Goal: Task Accomplishment & Management: Manage account settings

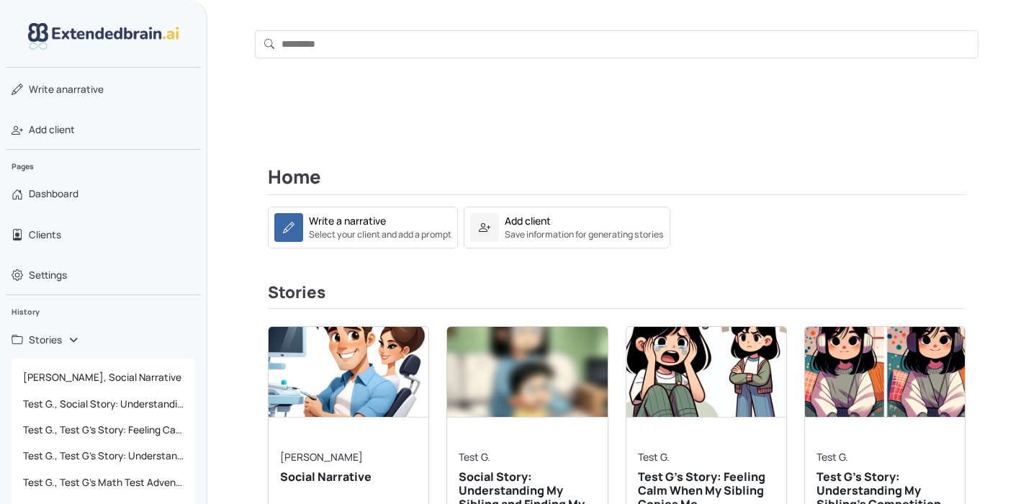
scroll to position [92, 0]
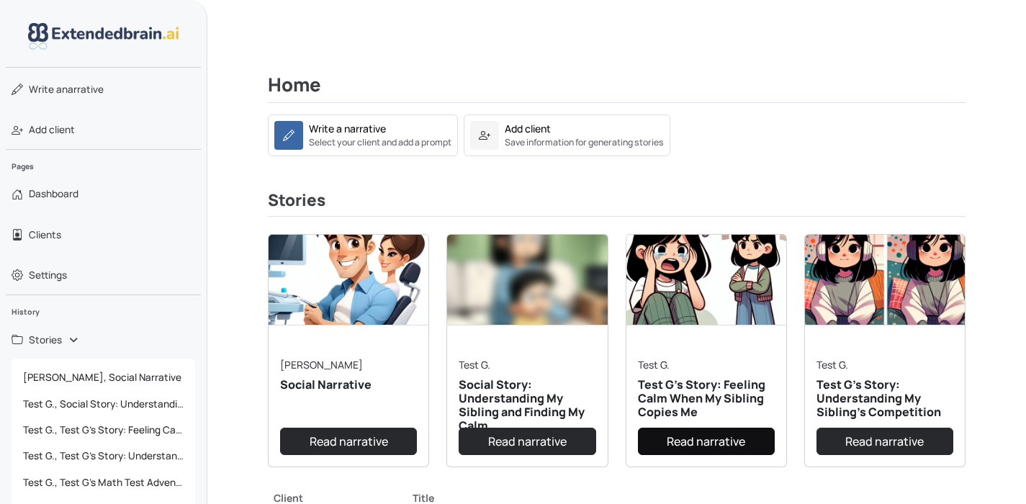
click at [701, 435] on link "Read narrative" at bounding box center [706, 441] width 137 height 27
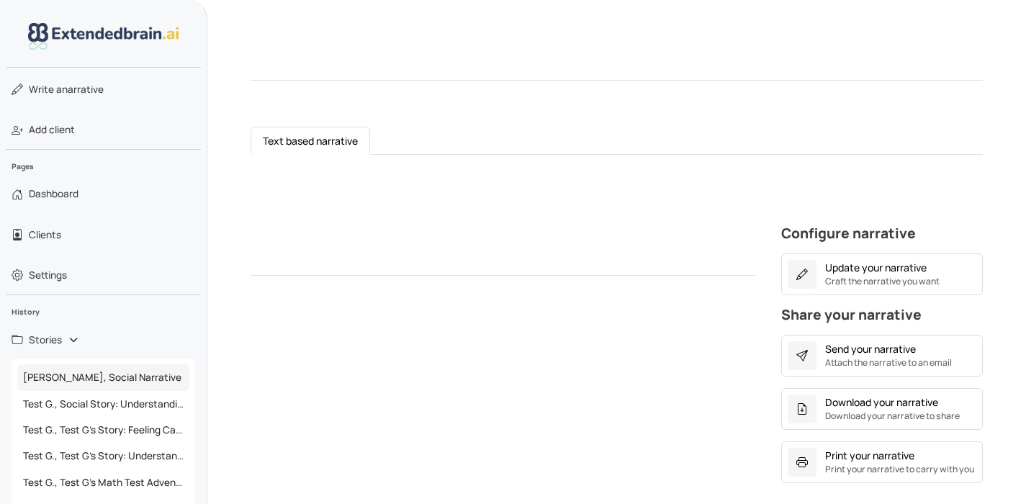
click at [101, 380] on span "[PERSON_NAME], Social Narrative" at bounding box center [103, 377] width 172 height 26
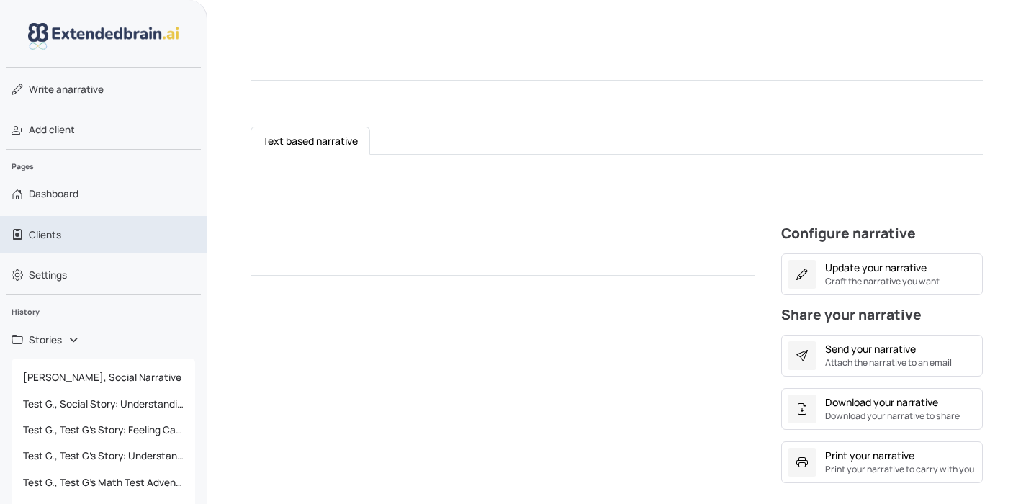
click at [70, 225] on link "Clients" at bounding box center [103, 234] width 207 height 37
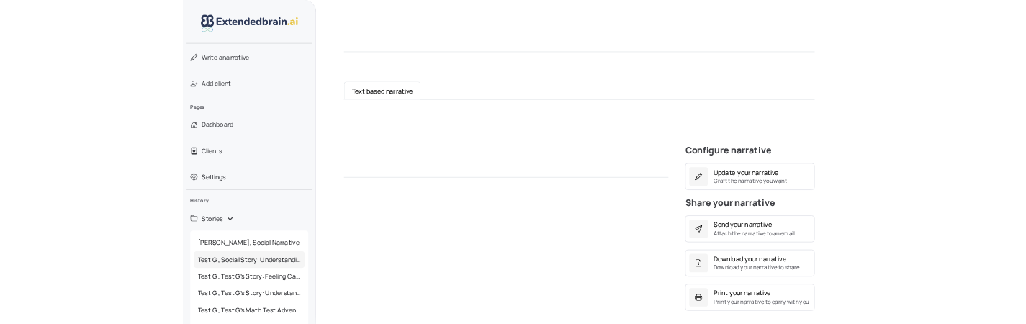
scroll to position [45, 0]
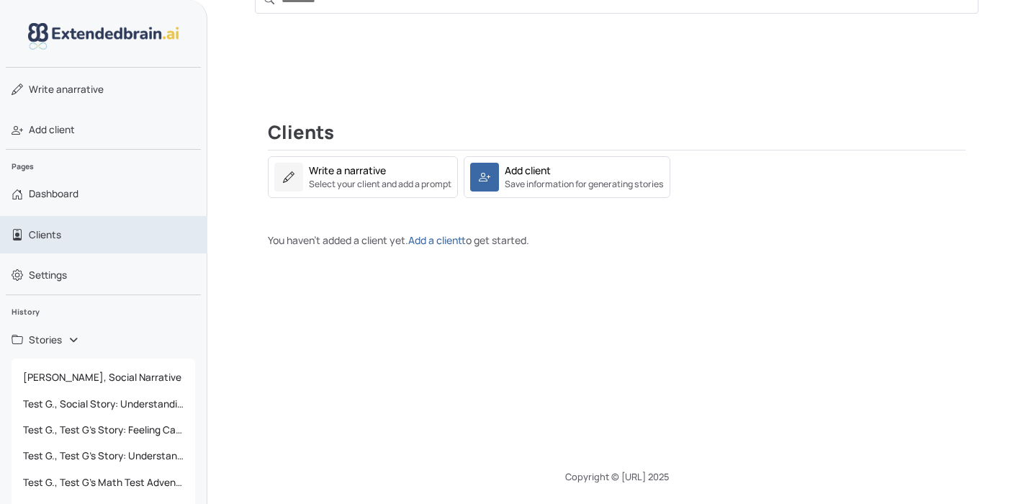
click at [59, 235] on span "Clients" at bounding box center [45, 235] width 32 height 14
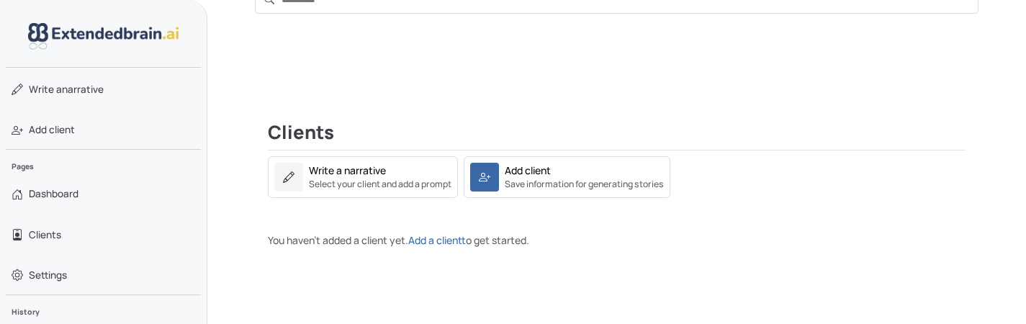
click at [359, 264] on div "Clients Write a narrative Select your client and add a prompt Add client Save i…" at bounding box center [616, 173] width 819 height 258
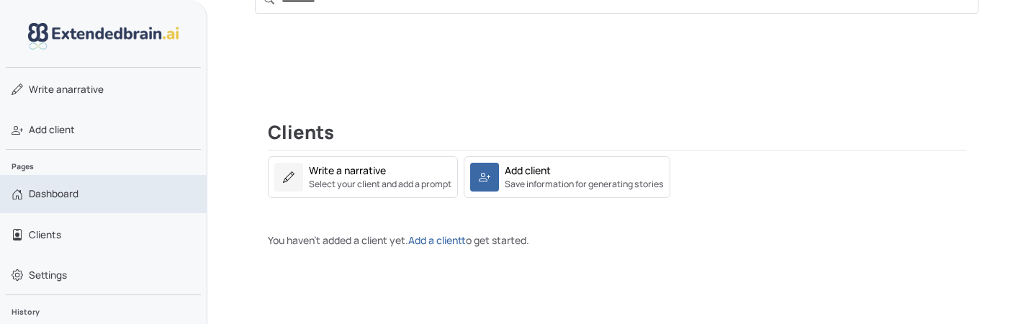
click at [70, 191] on span "Dashboard" at bounding box center [54, 193] width 50 height 14
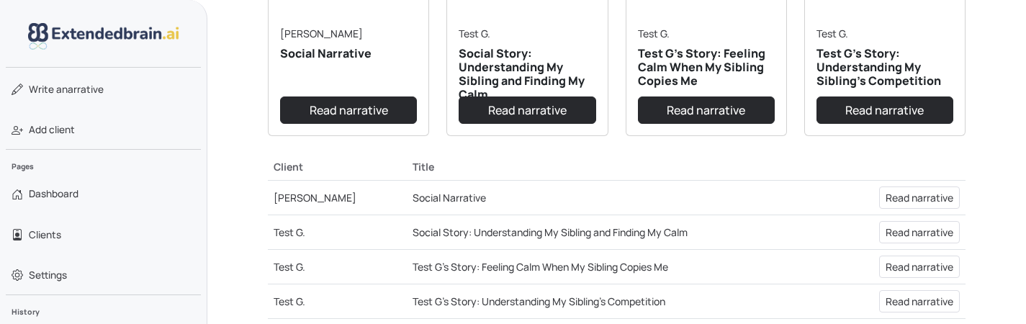
scroll to position [398, 0]
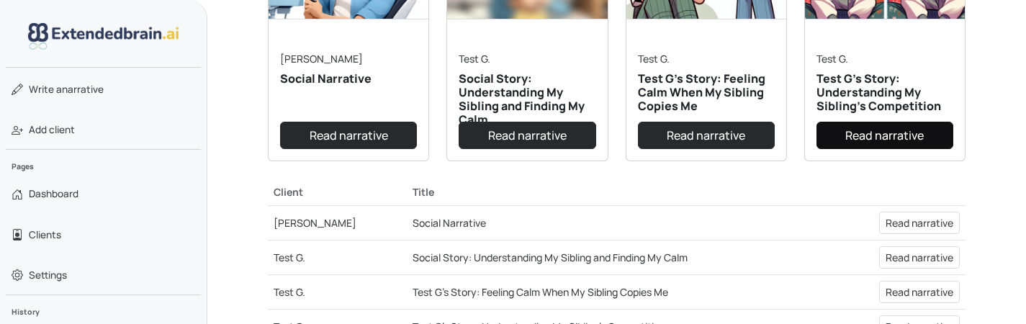
click at [872, 137] on link "Read narrative" at bounding box center [884, 135] width 137 height 27
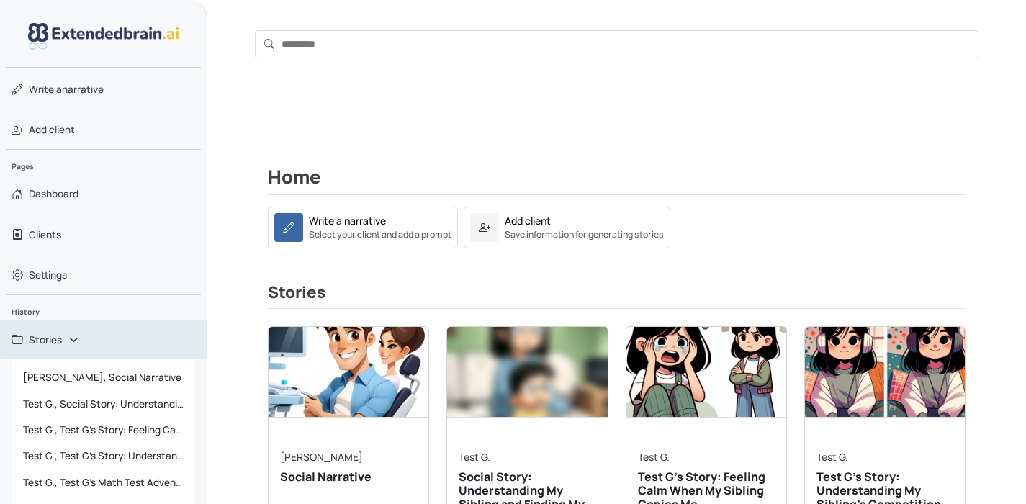
click at [71, 342] on link "Stories" at bounding box center [103, 339] width 207 height 38
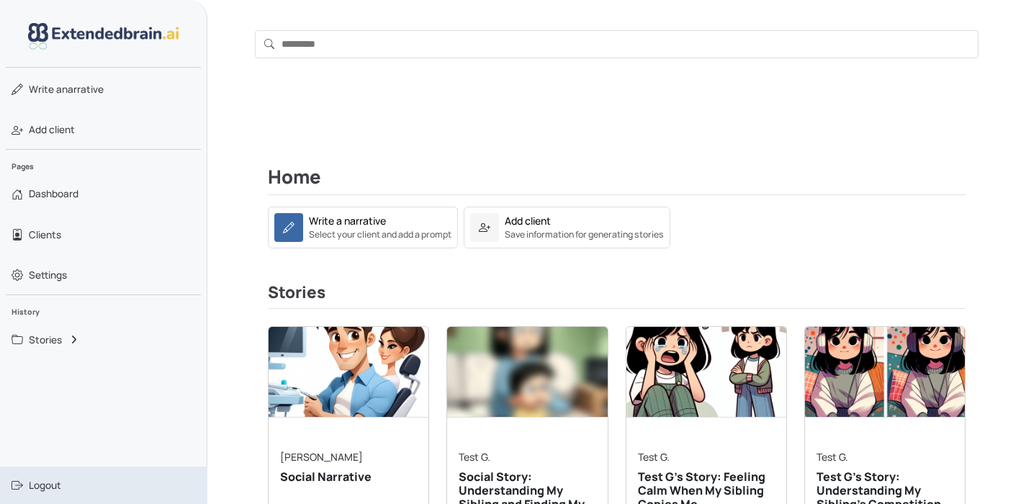
click at [37, 482] on span "Logout" at bounding box center [45, 485] width 32 height 14
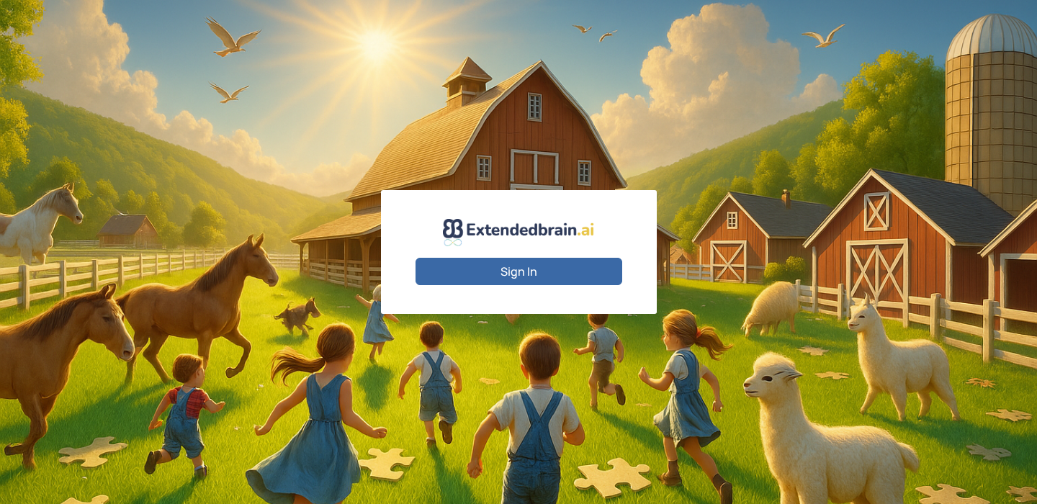
click at [537, 269] on button "Sign In" at bounding box center [518, 271] width 207 height 27
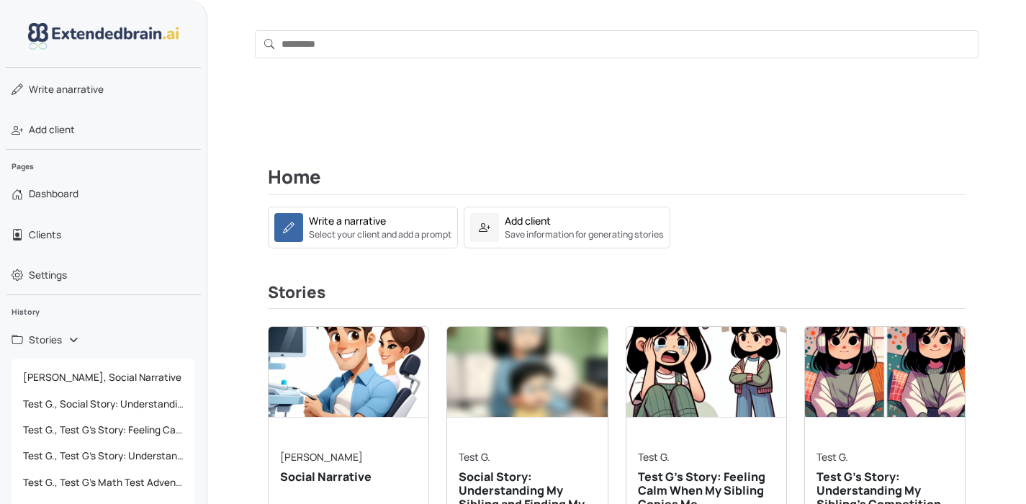
scroll to position [266, 0]
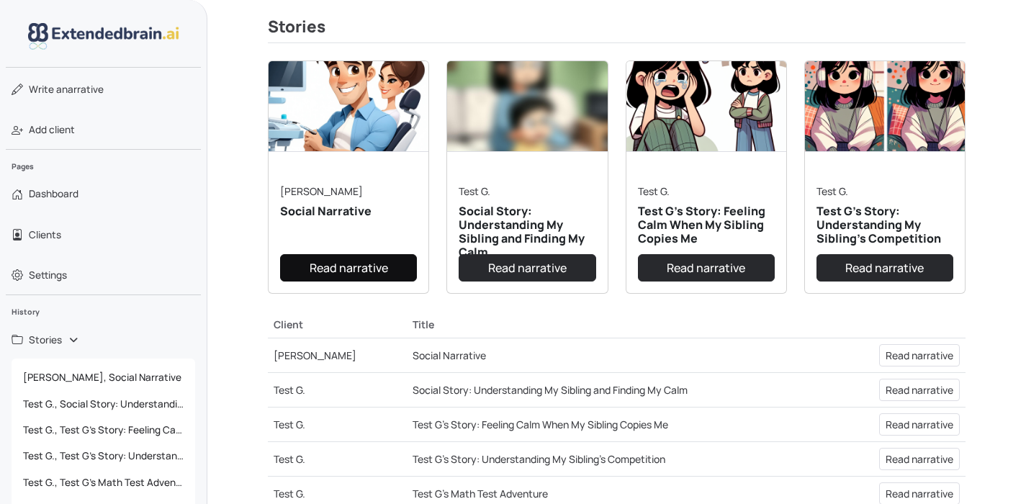
click at [352, 274] on link "Read narrative" at bounding box center [348, 267] width 137 height 27
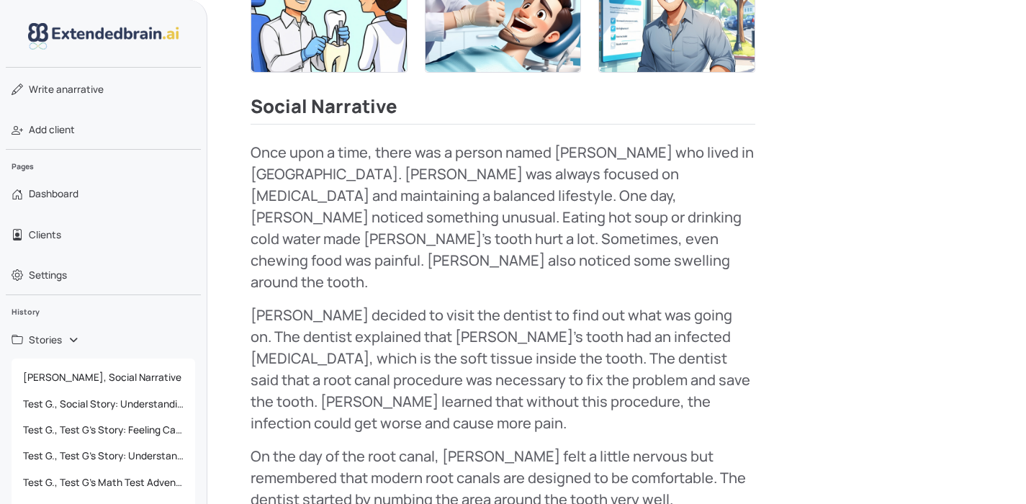
scroll to position [82, 0]
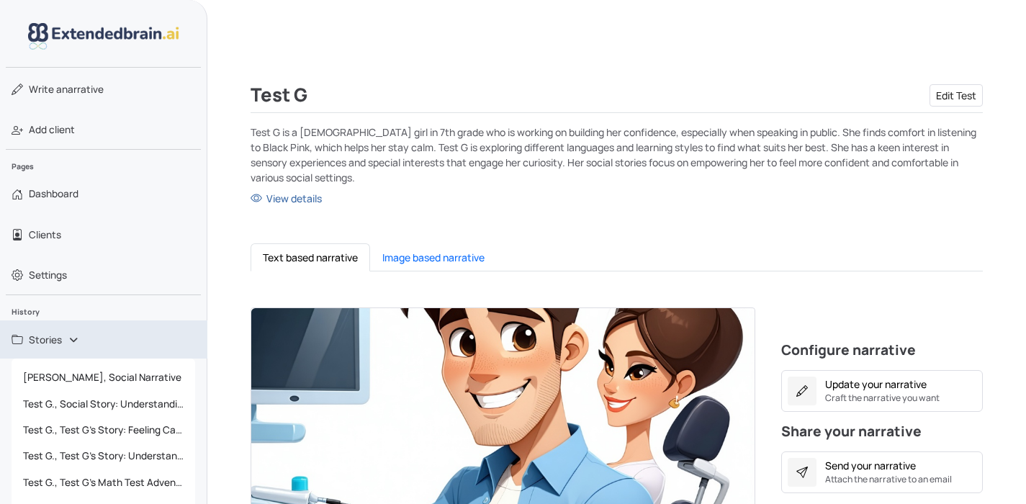
click at [77, 335] on link "Stories" at bounding box center [103, 339] width 207 height 38
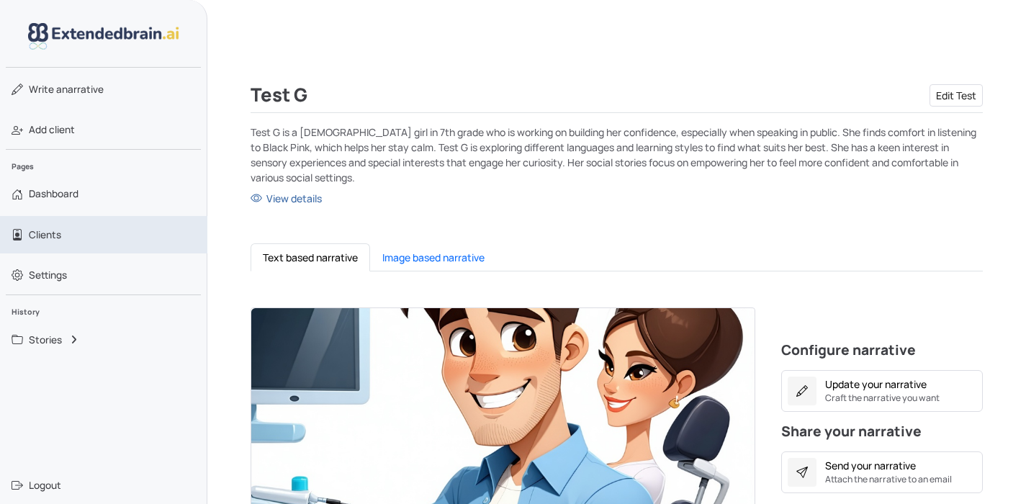
click at [63, 235] on link "Clients" at bounding box center [103, 234] width 207 height 37
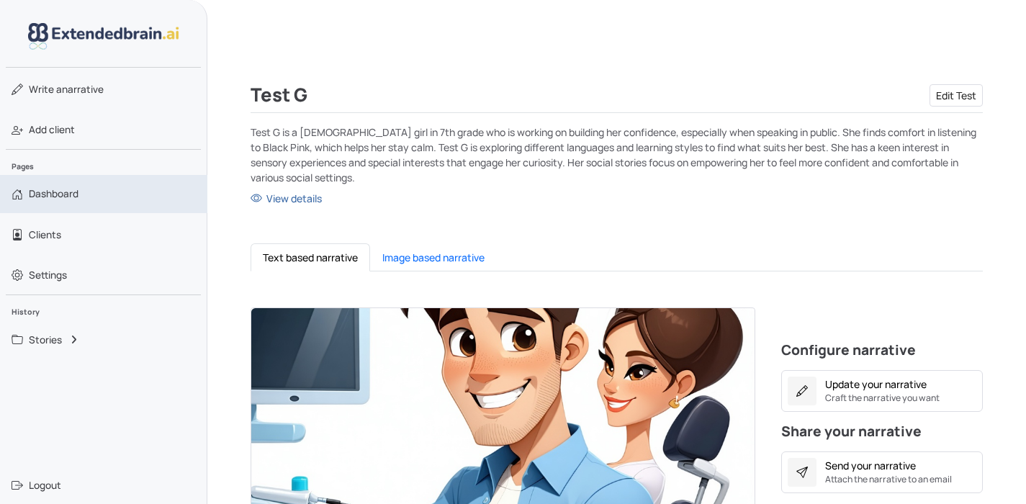
scroll to position [45, 0]
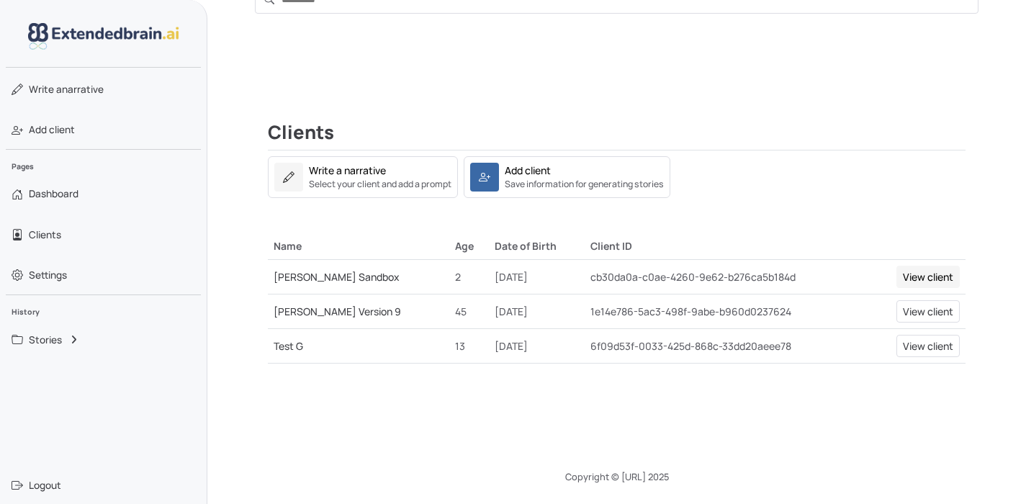
click at [917, 278] on link "View client" at bounding box center [927, 277] width 63 height 22
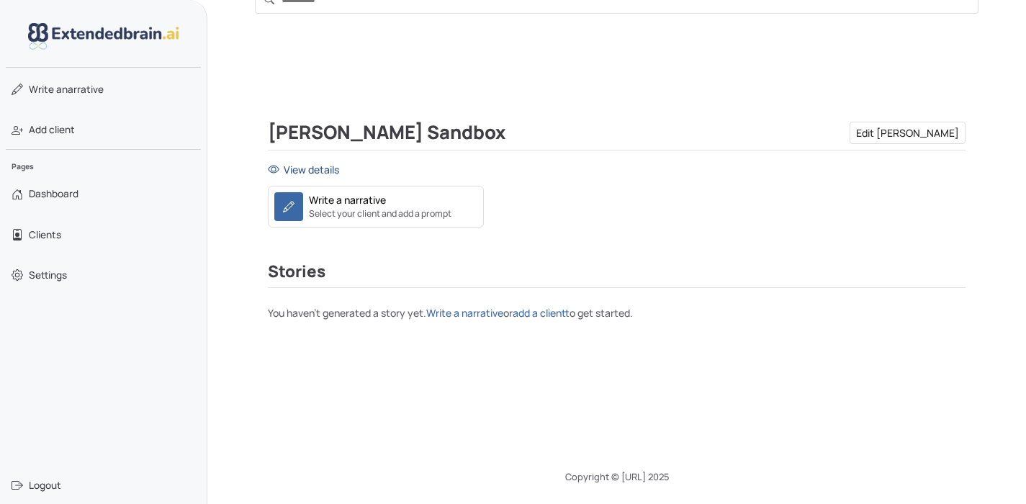
click at [326, 166] on link "View details" at bounding box center [617, 169] width 698 height 15
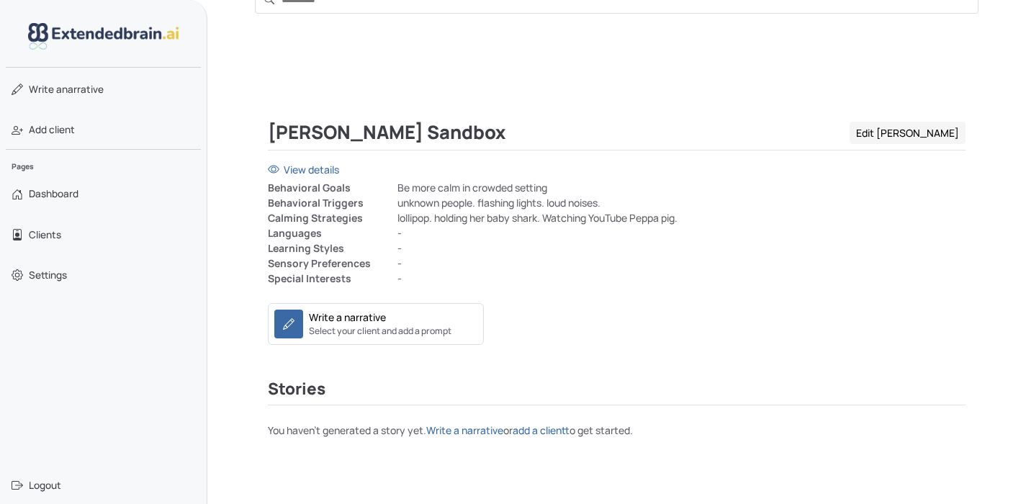
click at [921, 132] on link "Edit Subash" at bounding box center [908, 133] width 116 height 22
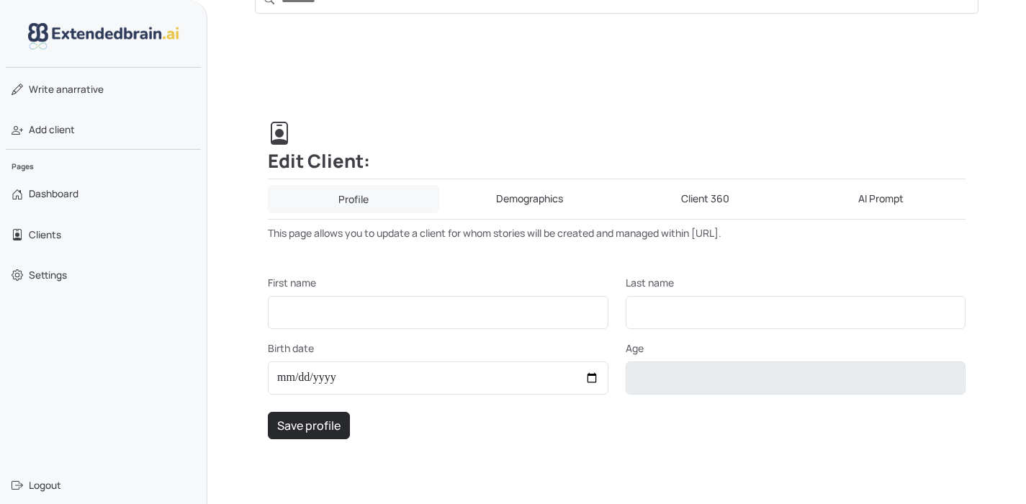
type input "******"
type input "*******"
type input "**********"
type input "*"
click at [871, 193] on link "AI Prompt" at bounding box center [881, 199] width 170 height 28
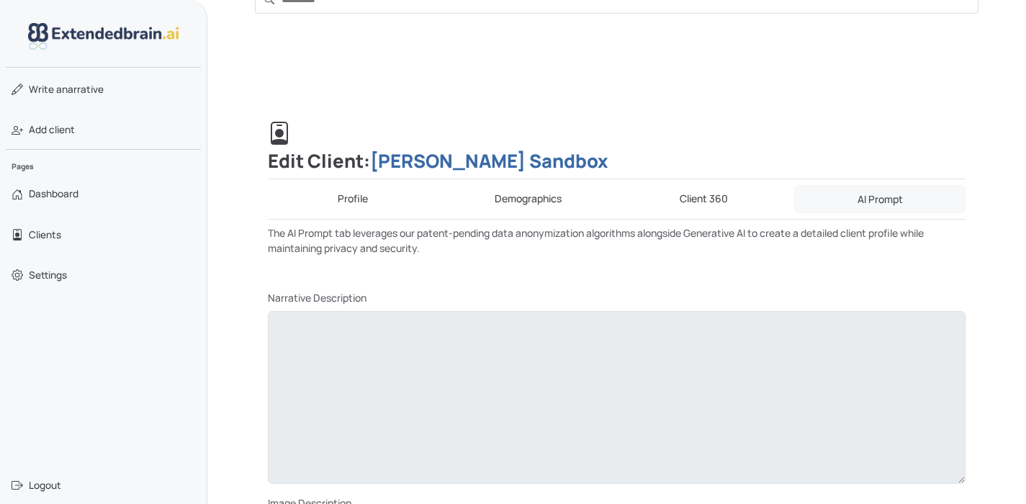
click at [341, 209] on link "Profile" at bounding box center [353, 199] width 170 height 28
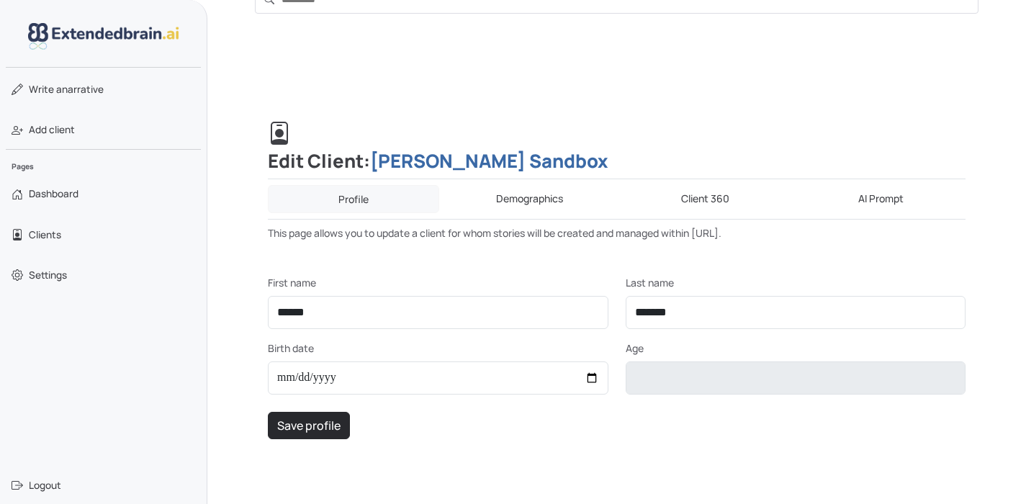
scroll to position [117, 0]
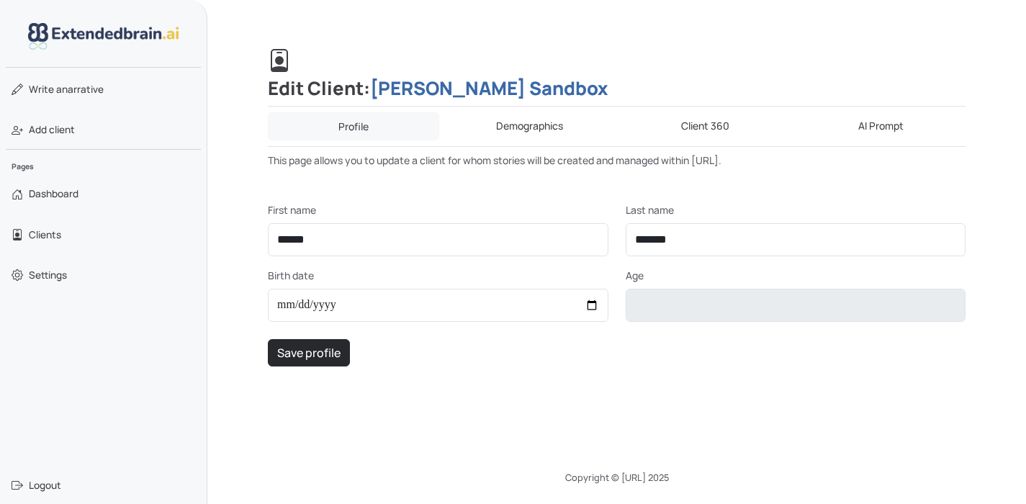
click at [516, 127] on link "Demographics" at bounding box center [530, 126] width 170 height 28
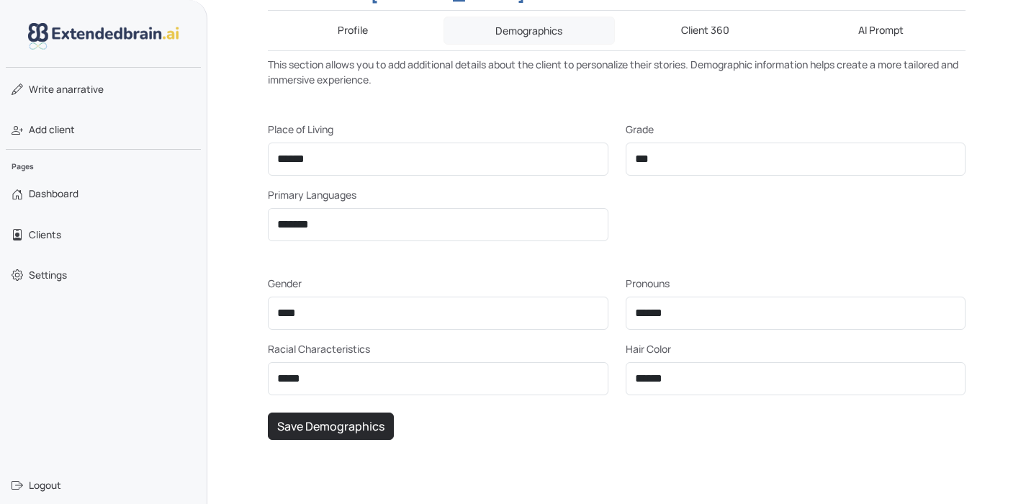
scroll to position [216, 0]
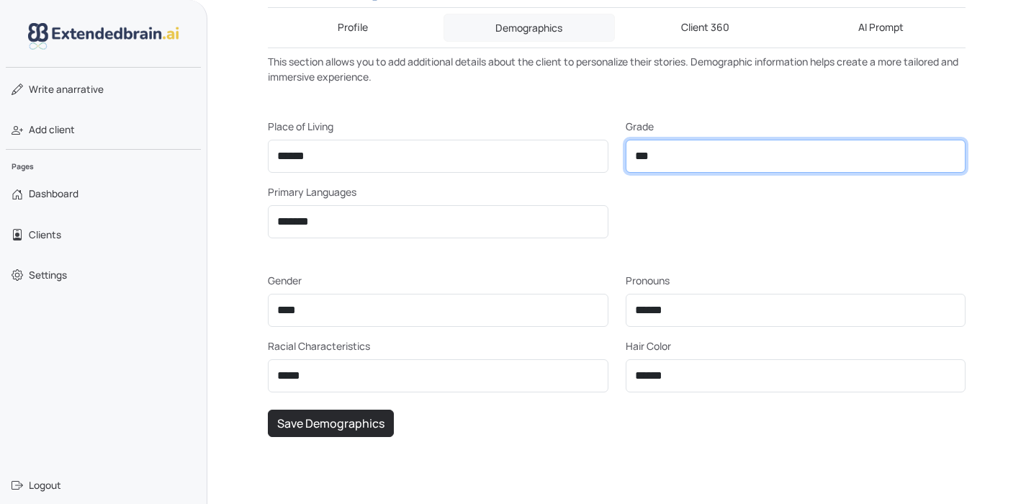
select select "****"
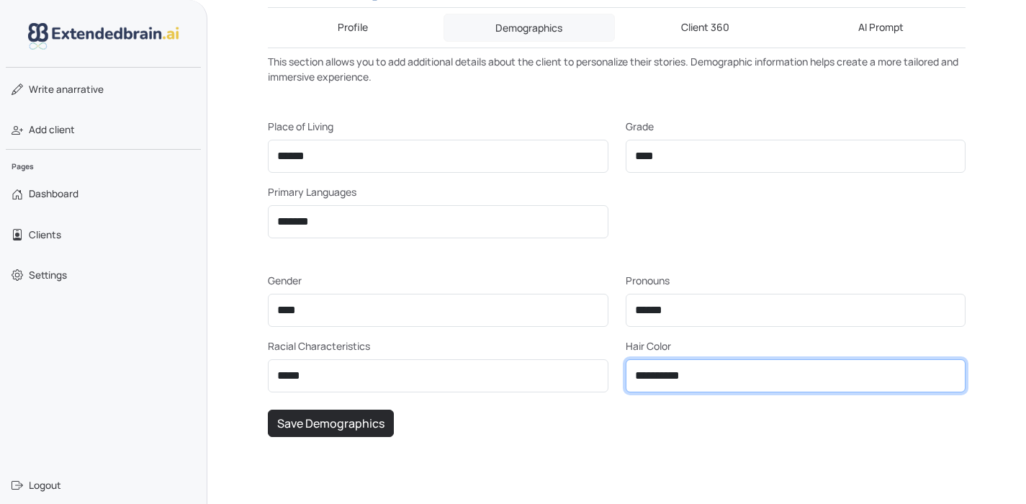
select select "*****"
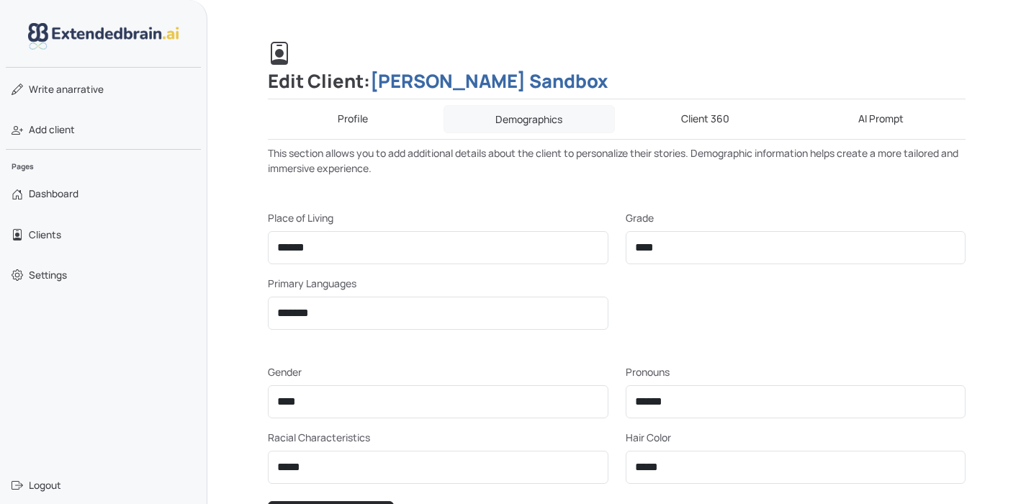
click at [710, 113] on link "Client 360" at bounding box center [706, 119] width 170 height 28
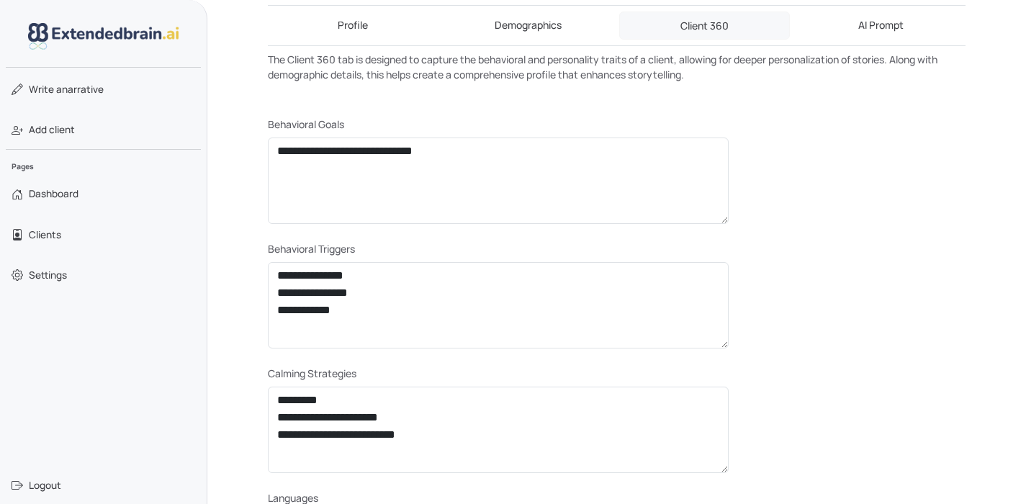
scroll to position [55, 0]
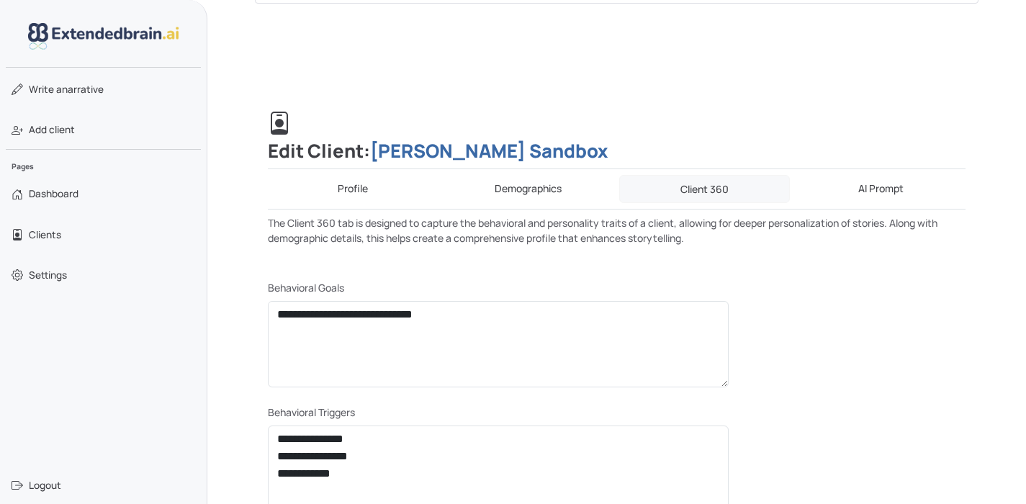
click at [872, 187] on link "AI Prompt" at bounding box center [881, 189] width 170 height 28
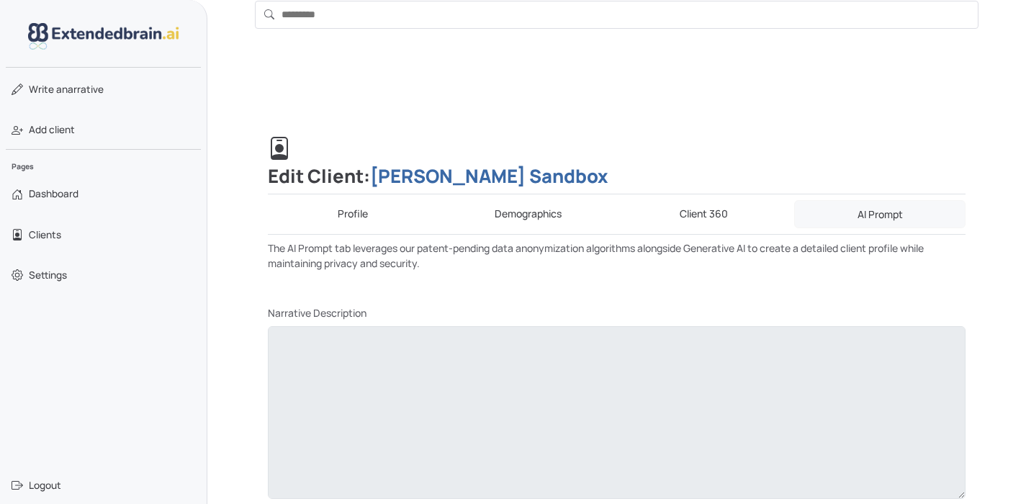
scroll to position [0, 0]
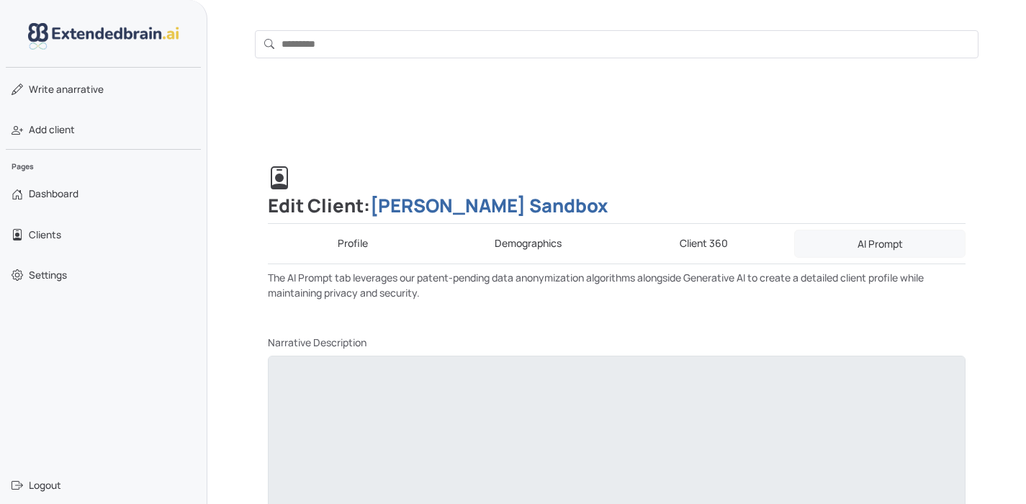
click at [360, 240] on link "Profile" at bounding box center [353, 244] width 170 height 28
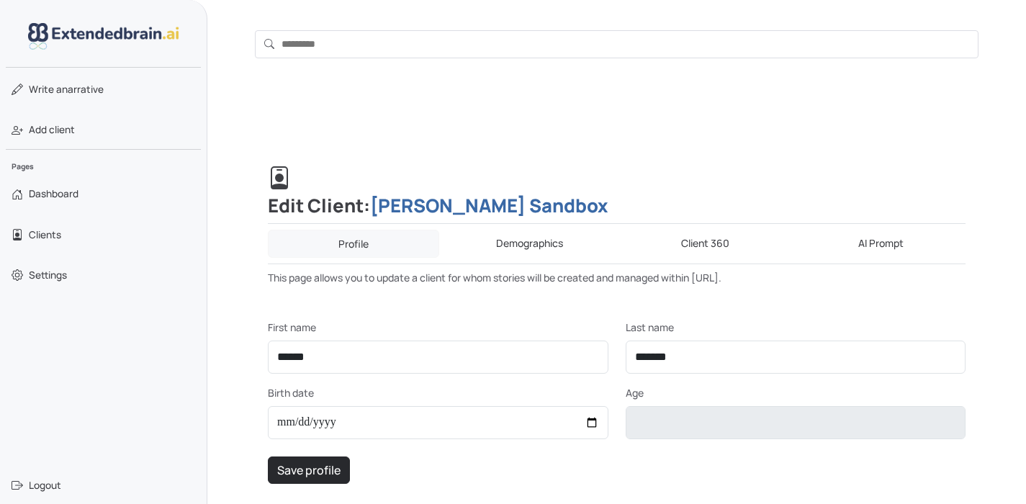
scroll to position [117, 0]
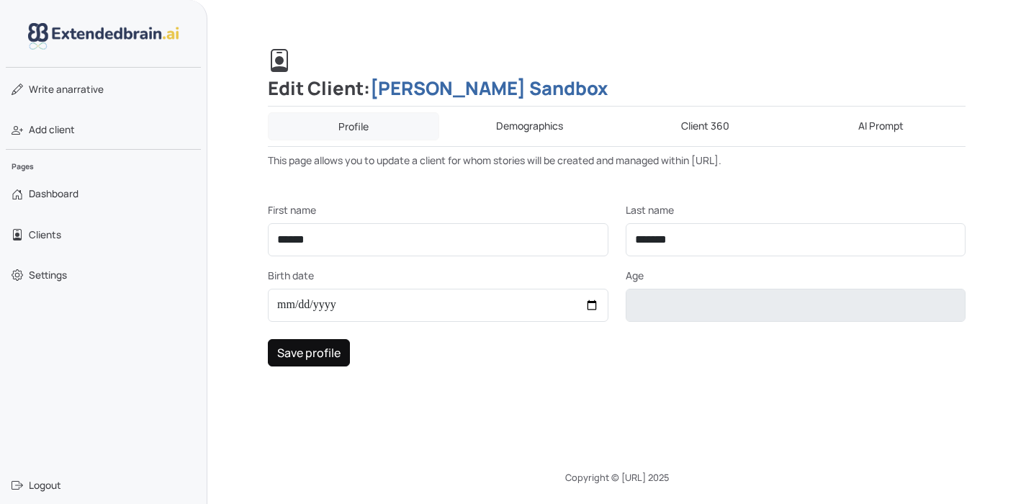
click at [322, 347] on button "Save profile" at bounding box center [309, 352] width 82 height 27
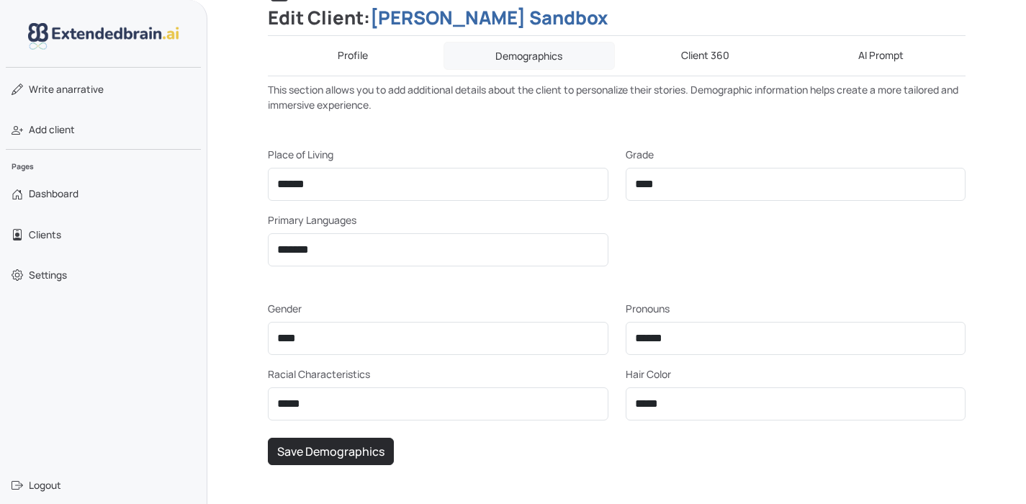
scroll to position [63, 0]
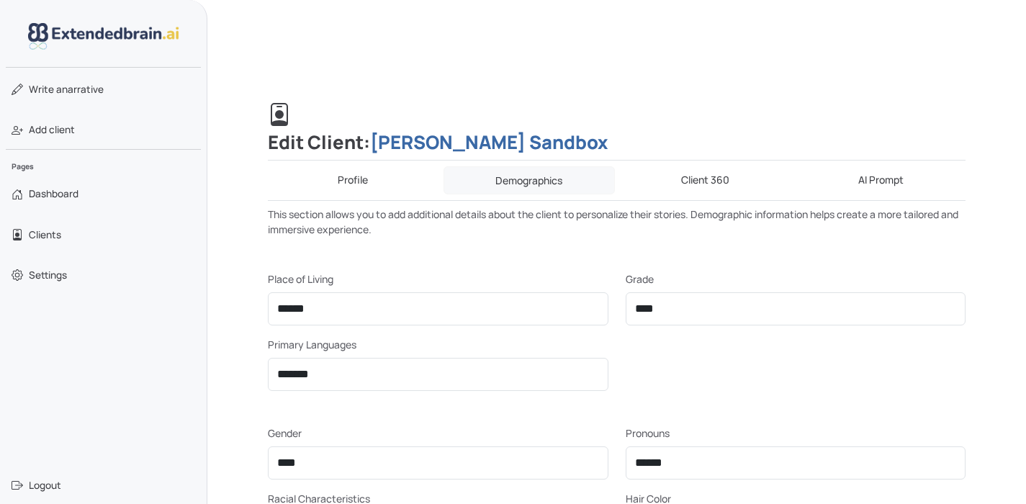
click at [357, 192] on link "Profile" at bounding box center [353, 180] width 170 height 28
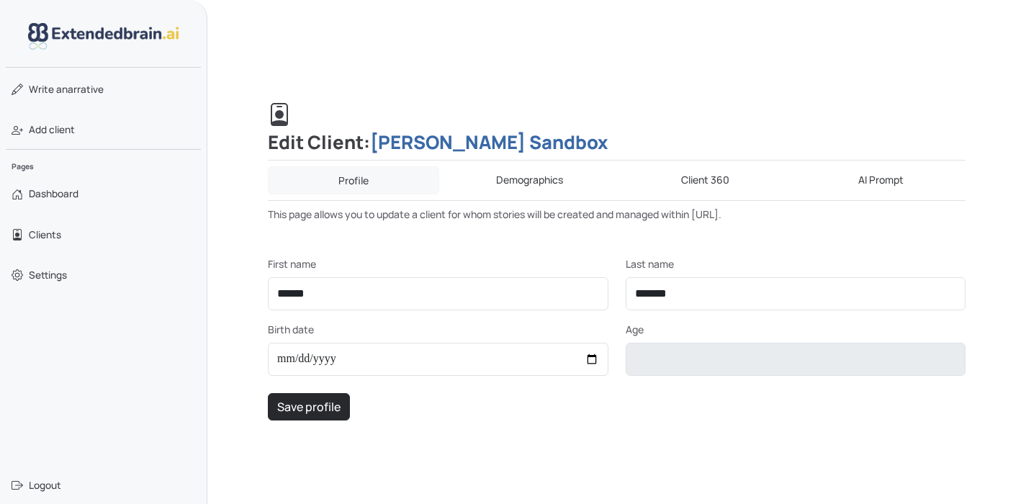
type textarea "**********"
click at [873, 179] on link "AI Prompt" at bounding box center [881, 180] width 170 height 28
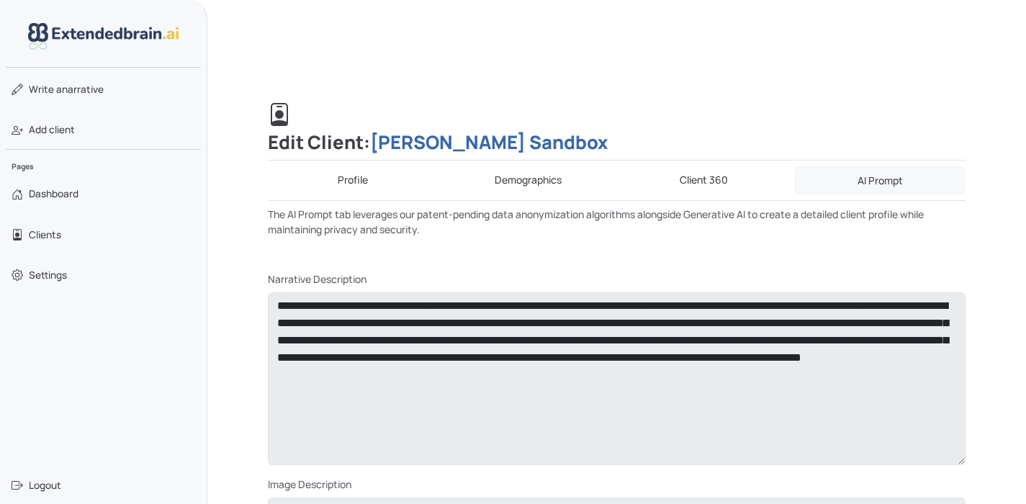
scroll to position [314, 0]
